Goal: Information Seeking & Learning: Learn about a topic

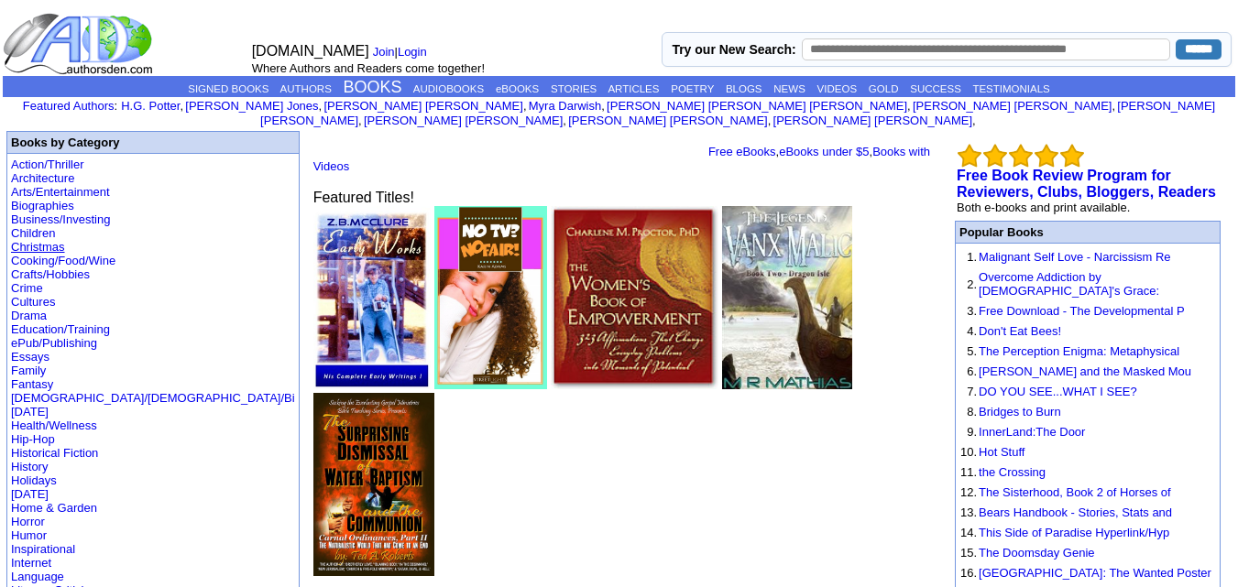
click at [42, 240] on link "Christmas" at bounding box center [38, 247] width 54 height 14
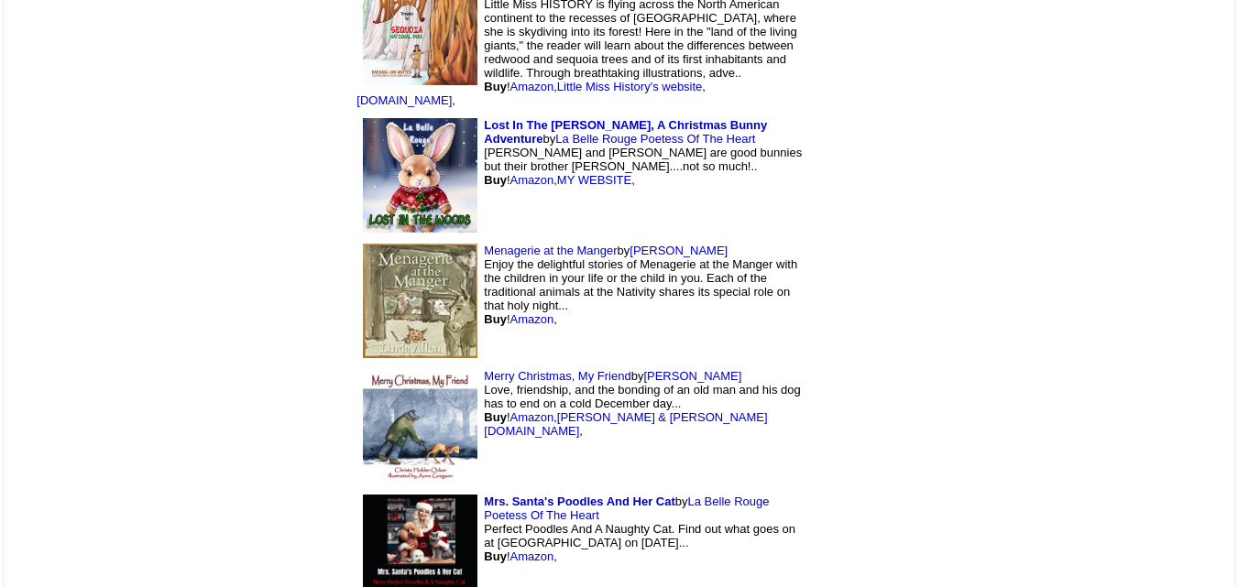
scroll to position [6965, 0]
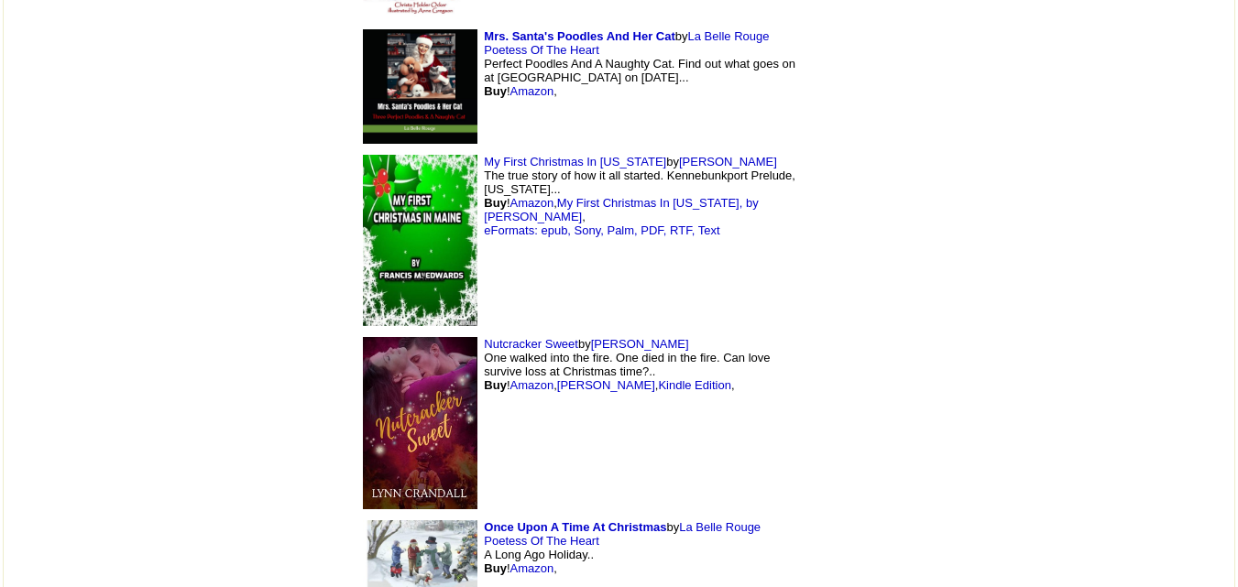
scroll to position [7423, 0]
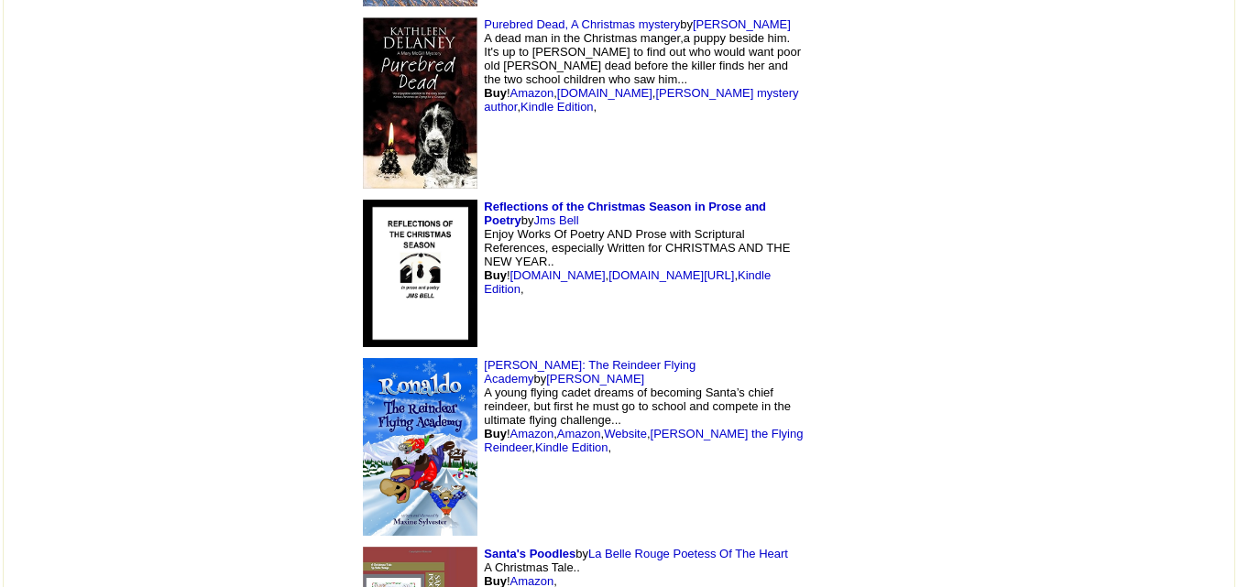
scroll to position [8340, 0]
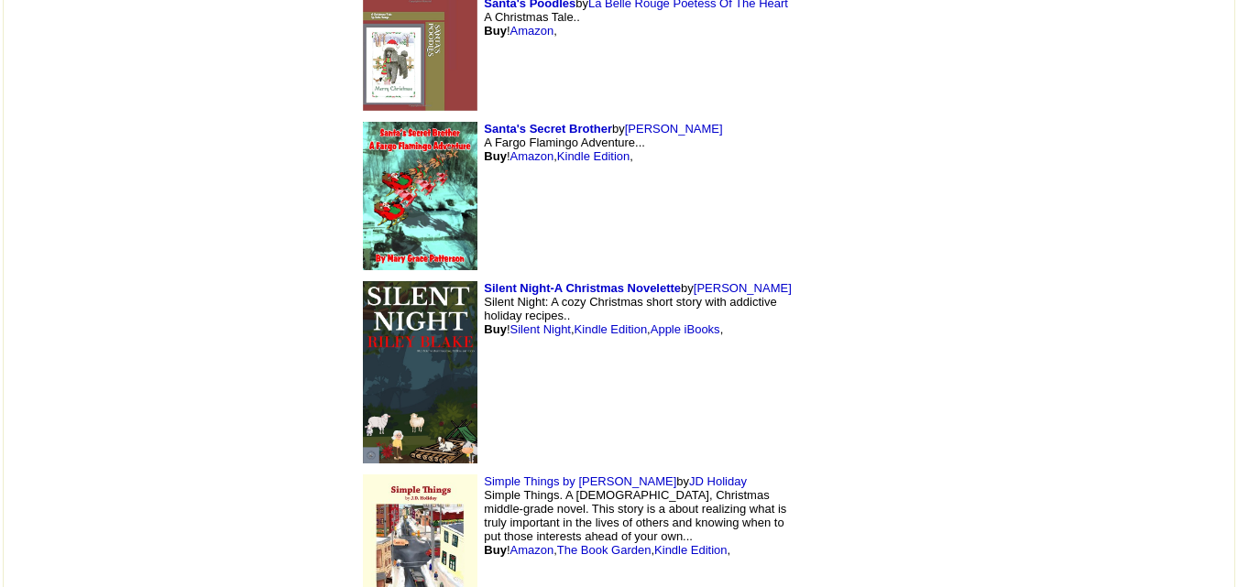
scroll to position [8889, 0]
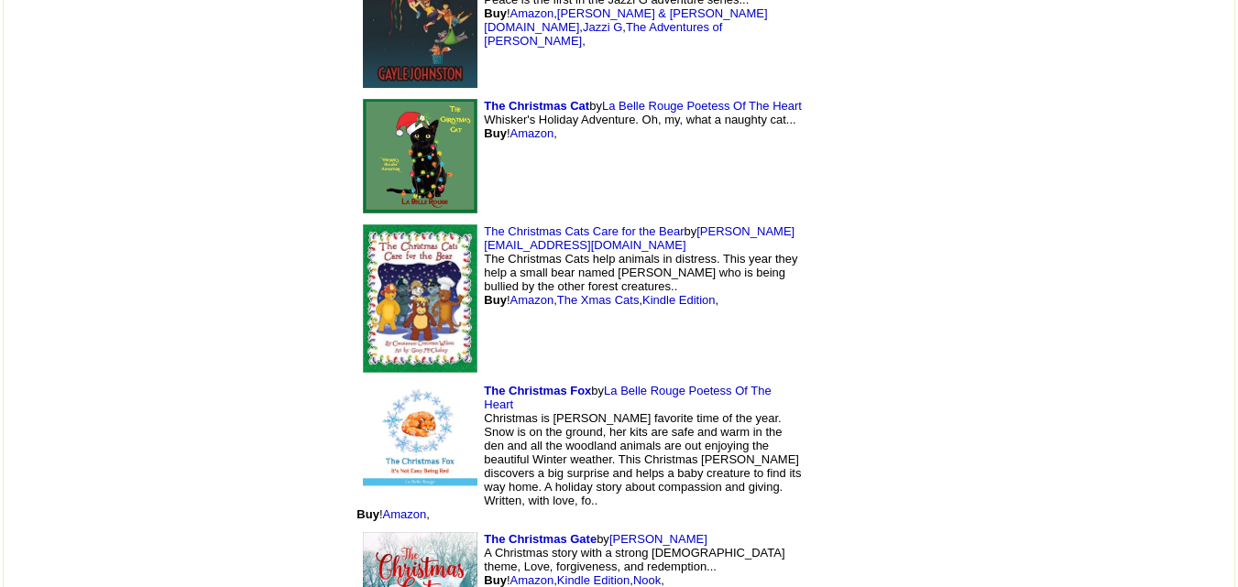
scroll to position [0, 0]
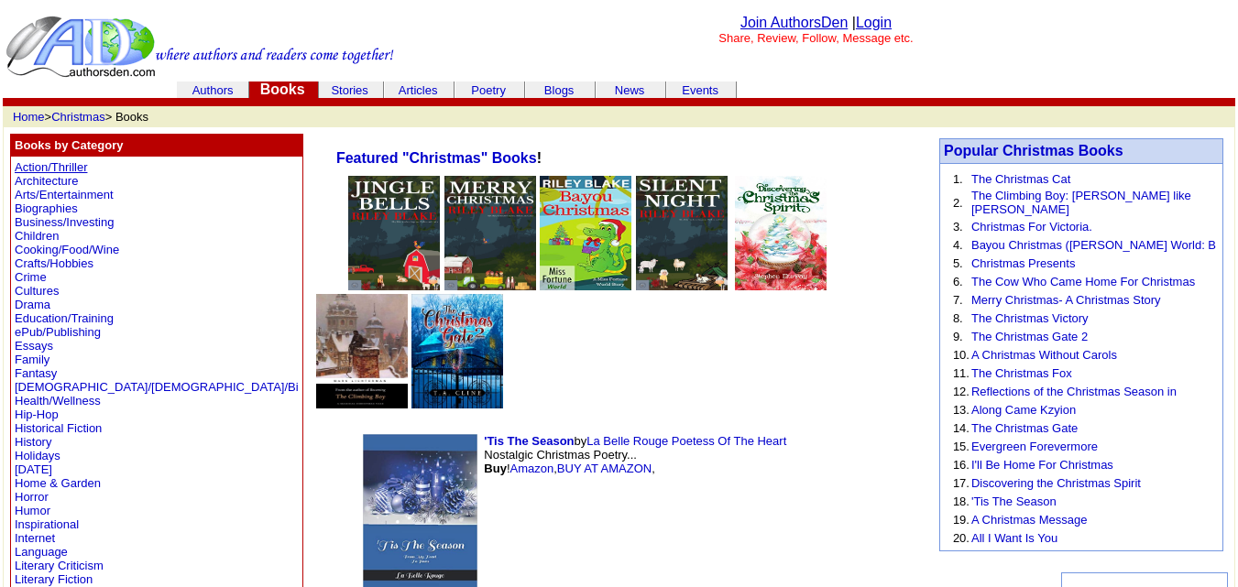
click at [64, 165] on link "Action/Thriller" at bounding box center [51, 167] width 72 height 14
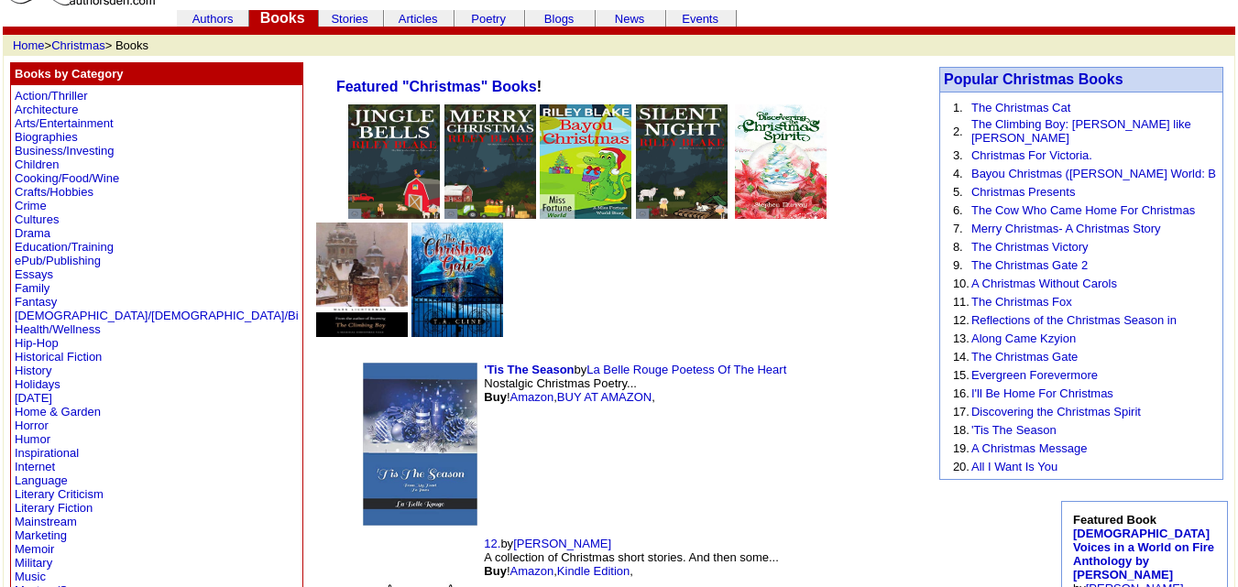
scroll to position [92, 0]
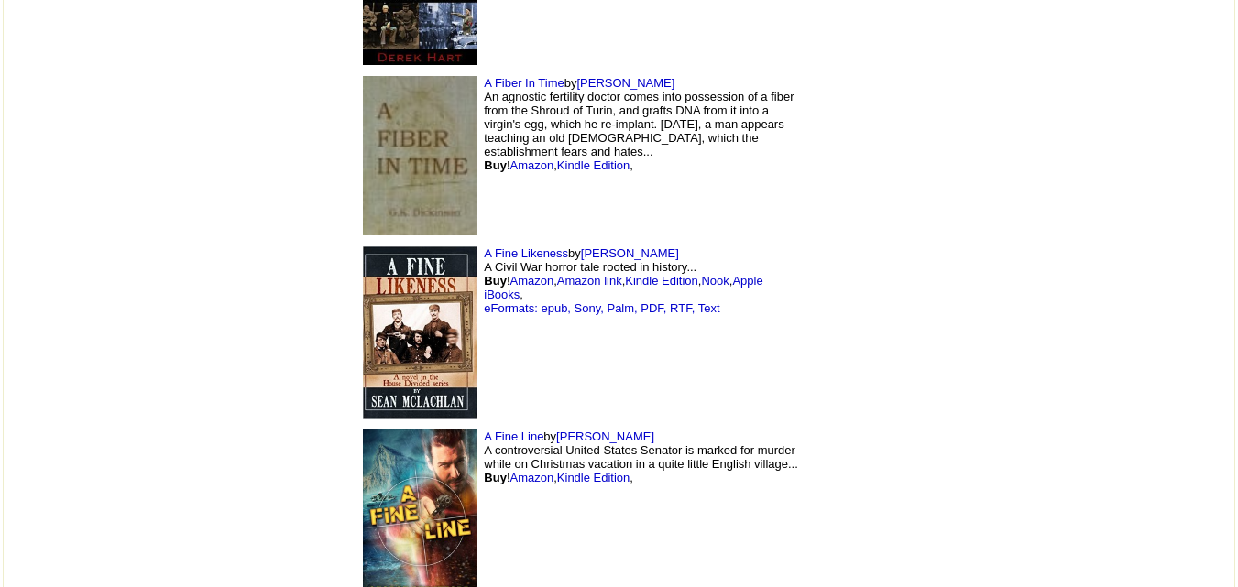
scroll to position [17113, 0]
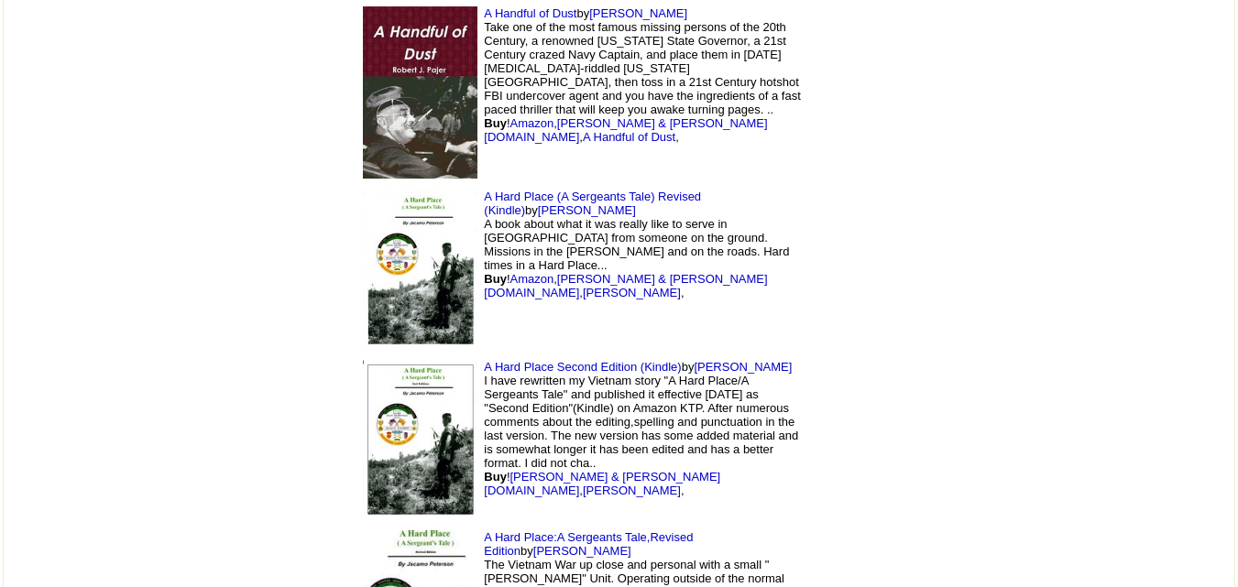
drag, startPoint x: 1251, startPoint y: 19, endPoint x: 1167, endPoint y: 623, distance: 609.8
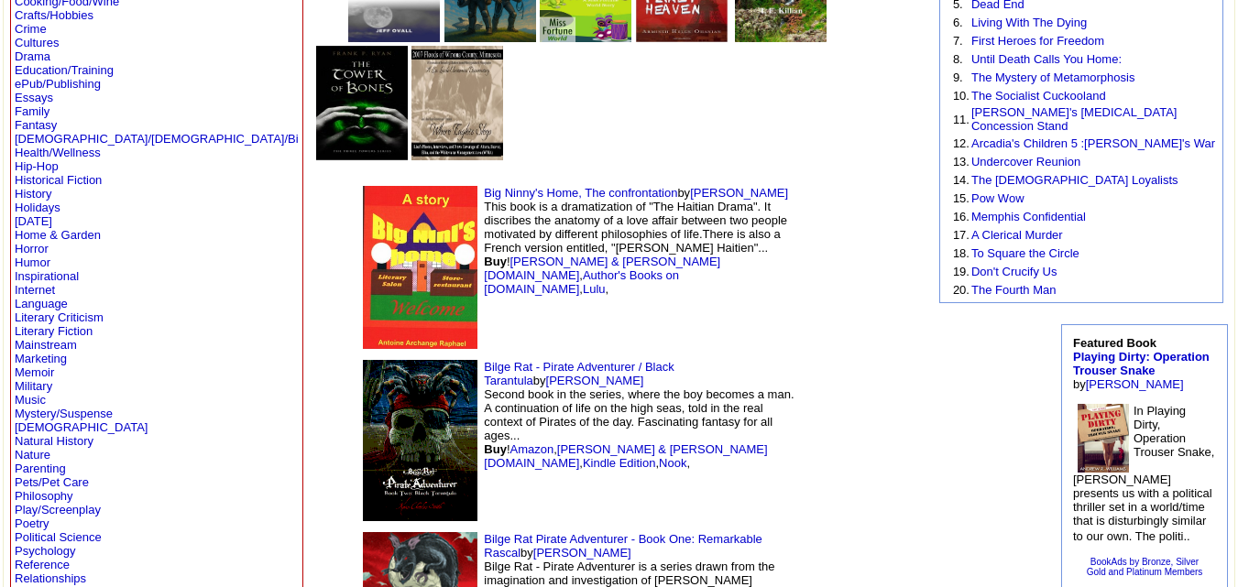
scroll to position [275, 0]
